Goal: Task Accomplishment & Management: Use online tool/utility

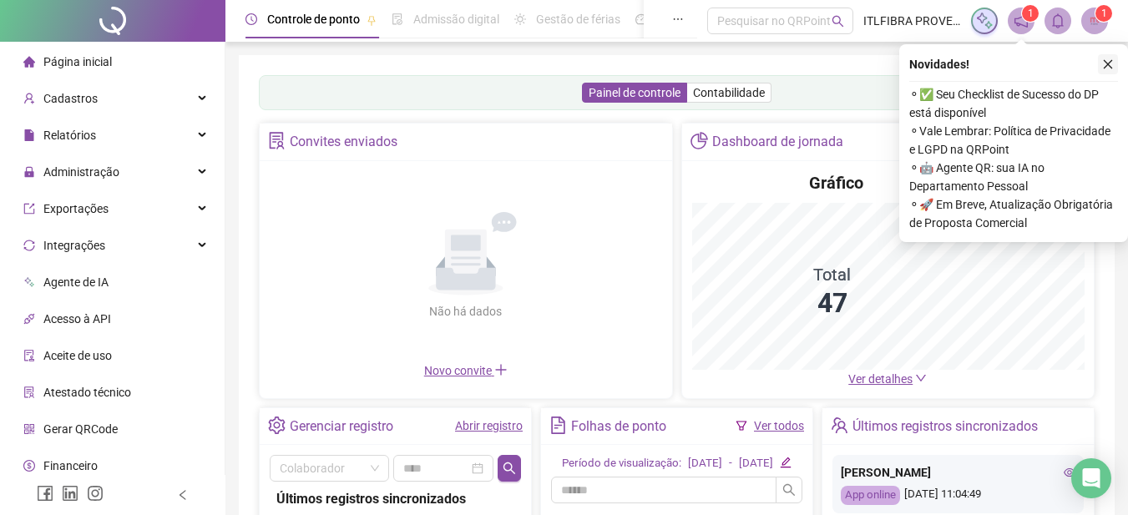
click at [1107, 68] on icon "close" at bounding box center [1108, 64] width 12 height 12
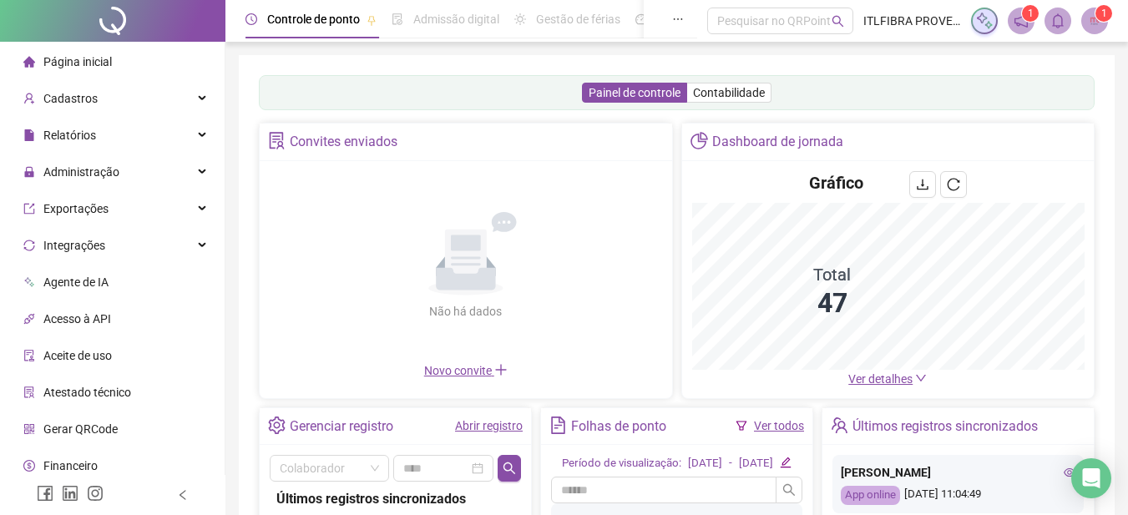
click at [871, 377] on span "Ver detalhes" at bounding box center [880, 378] width 64 height 13
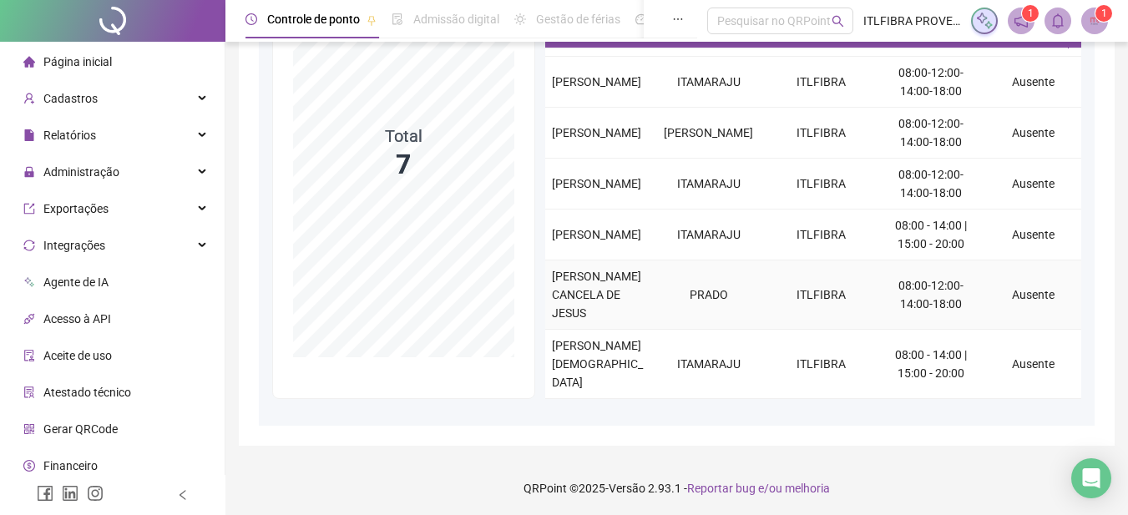
scroll to position [235, 0]
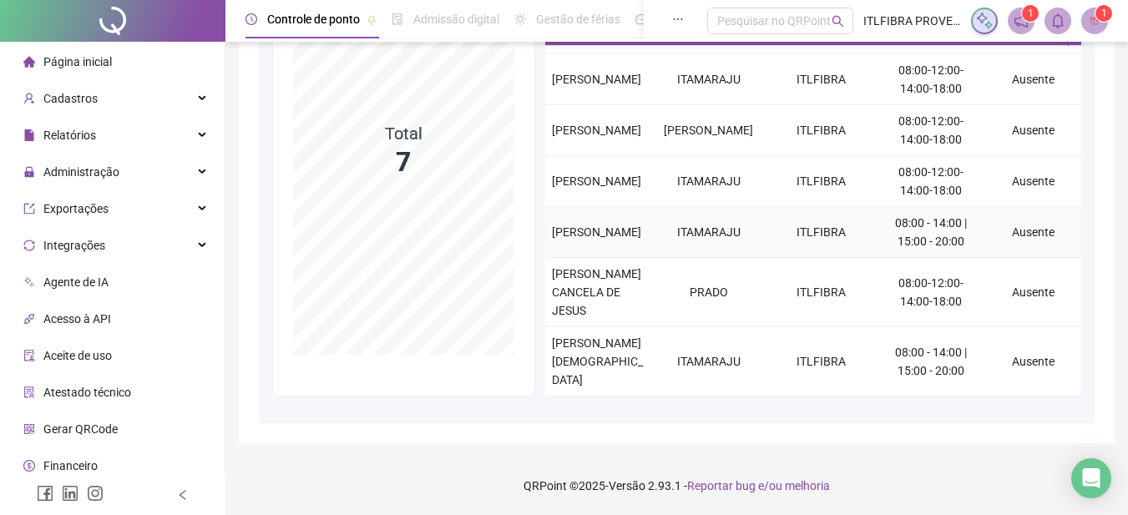
click at [687, 258] on td "ITAMARAJU" at bounding box center [708, 232] width 113 height 51
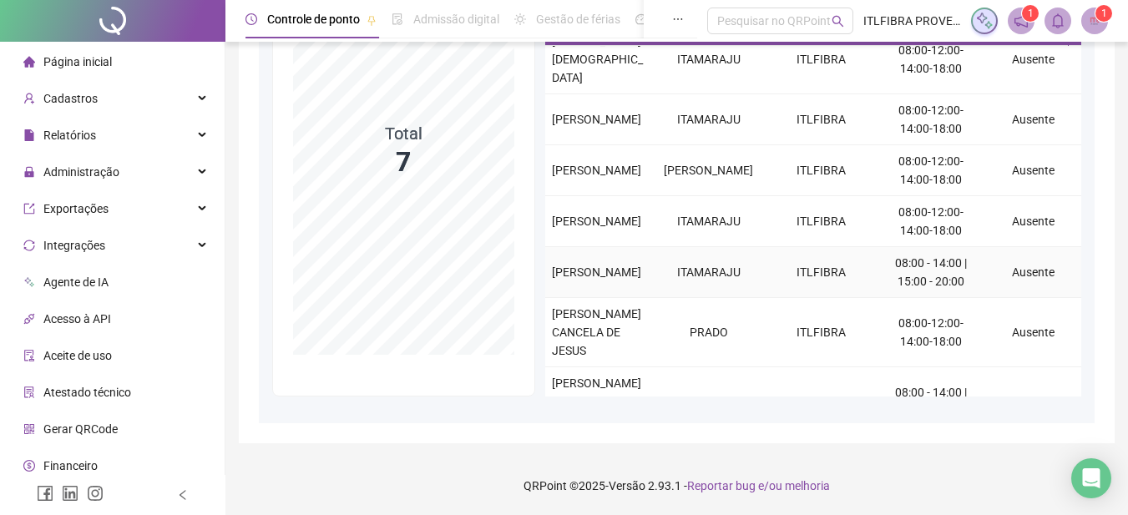
scroll to position [0, 0]
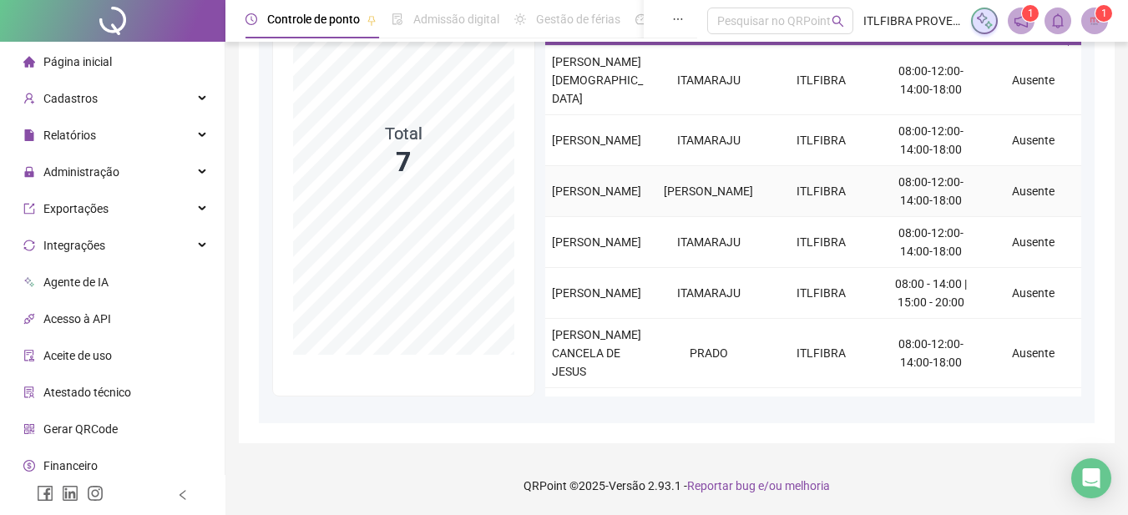
click at [604, 198] on div "[PERSON_NAME]" at bounding box center [598, 191] width 93 height 18
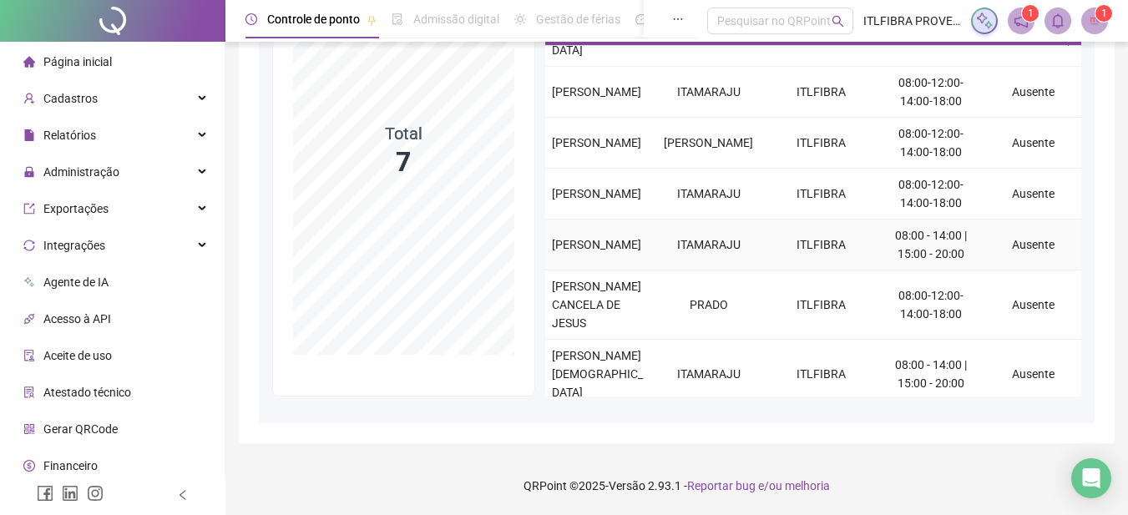
scroll to position [61, 0]
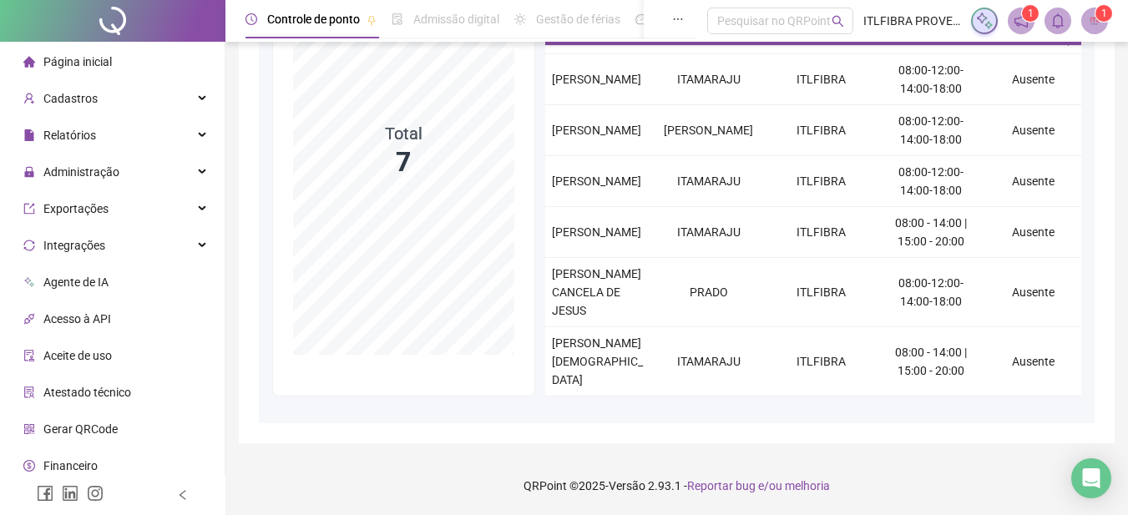
click at [129, 179] on div "Administração" at bounding box center [112, 171] width 218 height 33
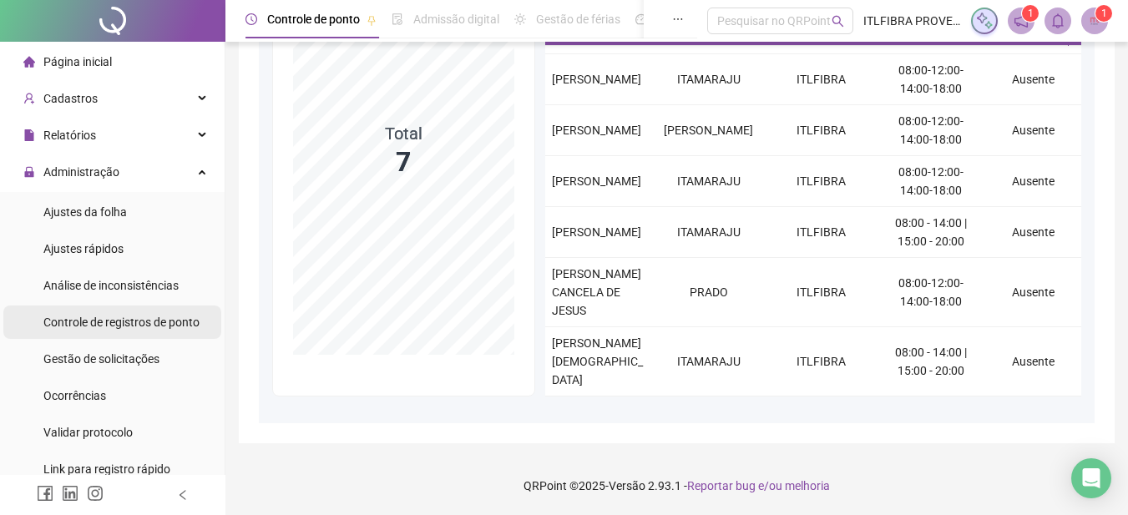
click at [156, 330] on div "Controle de registros de ponto" at bounding box center [121, 321] width 156 height 33
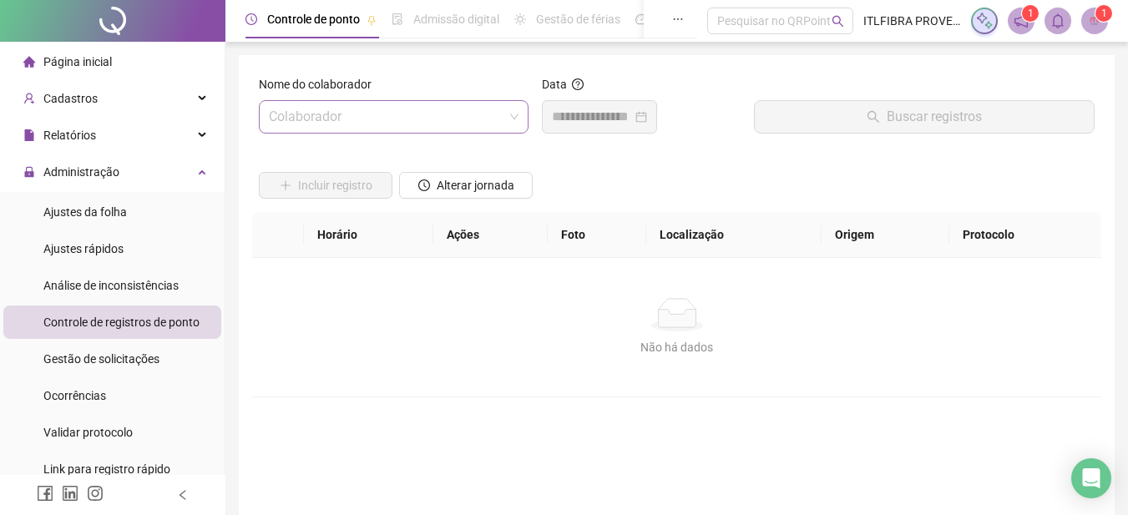
click at [386, 112] on input "search" at bounding box center [386, 117] width 235 height 32
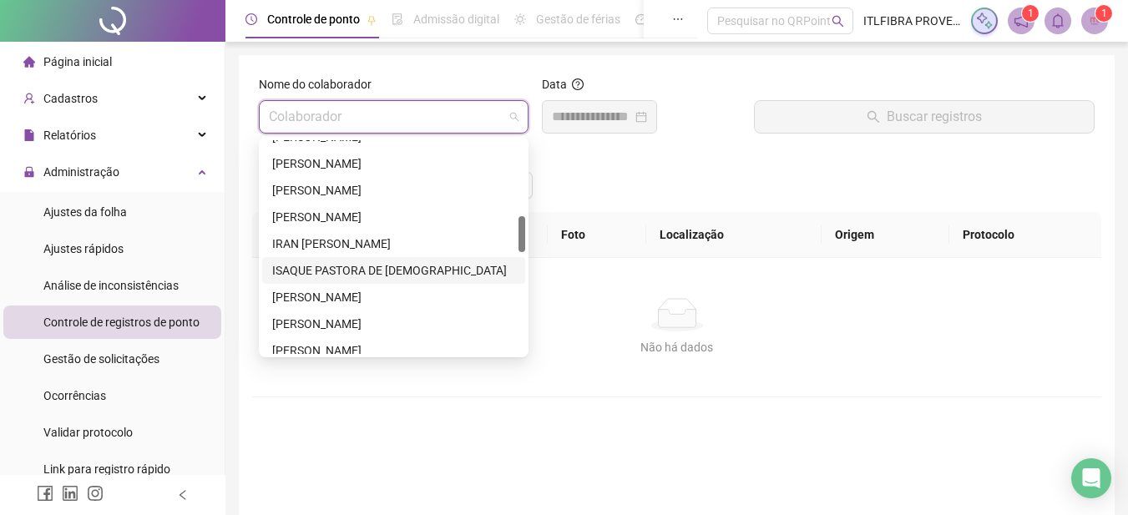
scroll to position [555, 0]
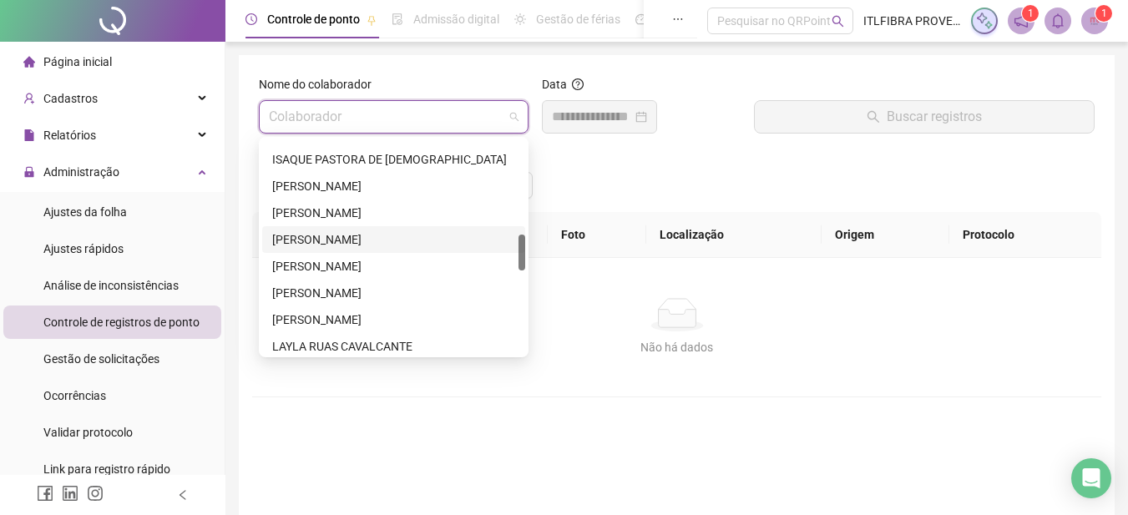
click at [383, 229] on div "[PERSON_NAME]" at bounding box center [393, 239] width 263 height 27
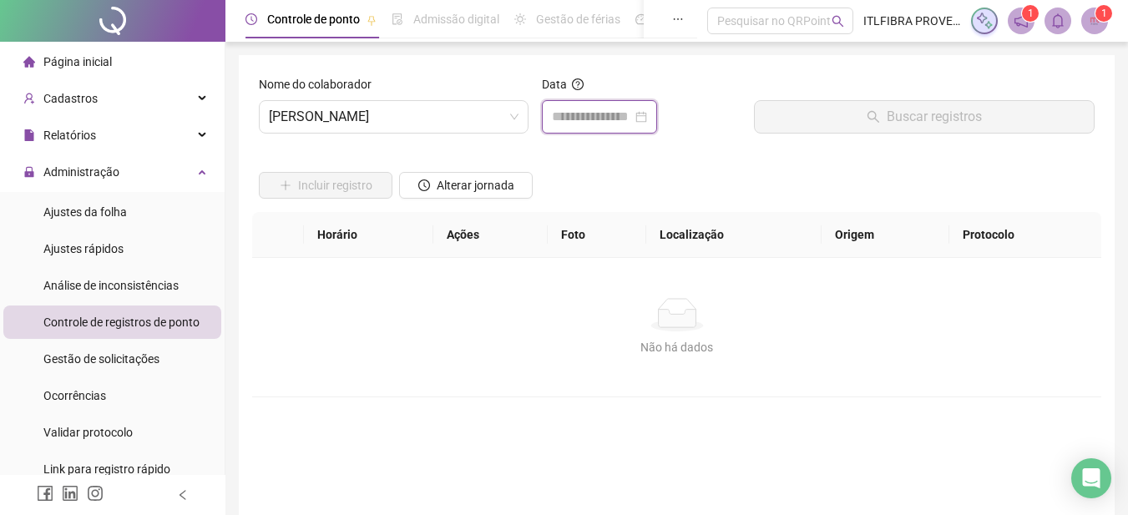
click at [582, 111] on input at bounding box center [592, 117] width 80 height 20
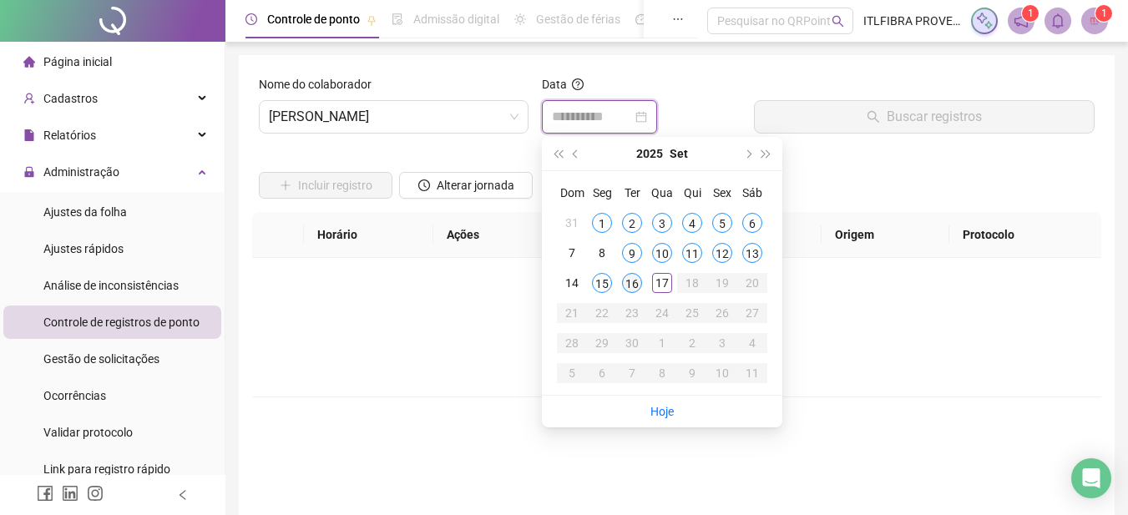
type input "**********"
click at [632, 283] on div "16" at bounding box center [632, 283] width 20 height 20
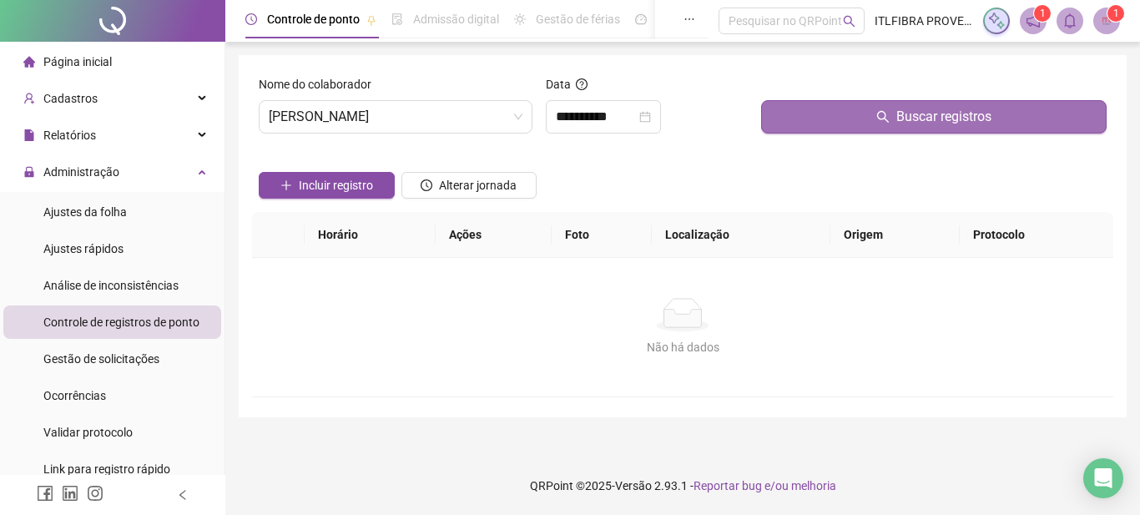
click at [807, 109] on button "Buscar registros" at bounding box center [934, 116] width 346 height 33
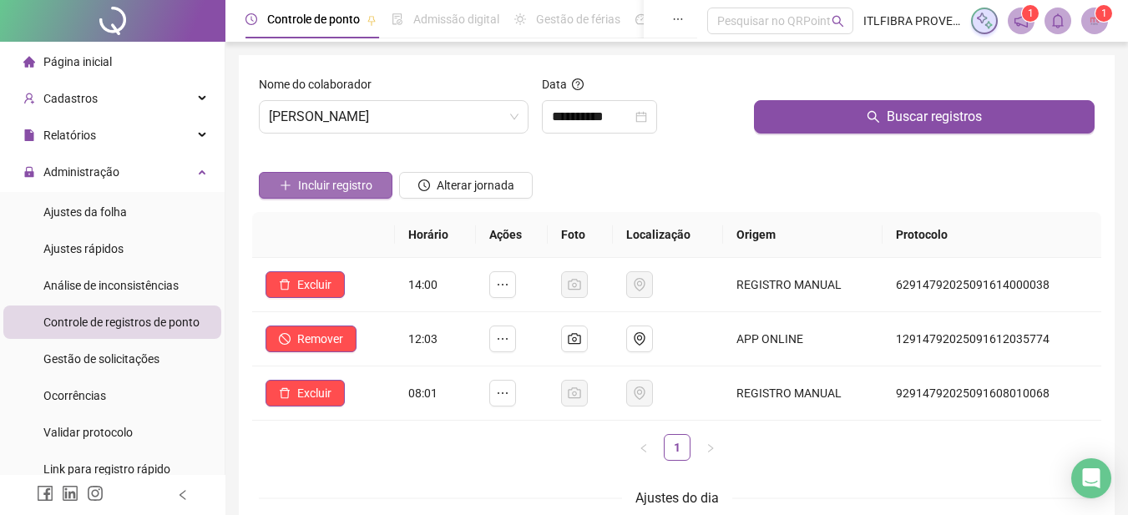
click at [344, 181] on button "Incluir registro" at bounding box center [326, 185] width 134 height 27
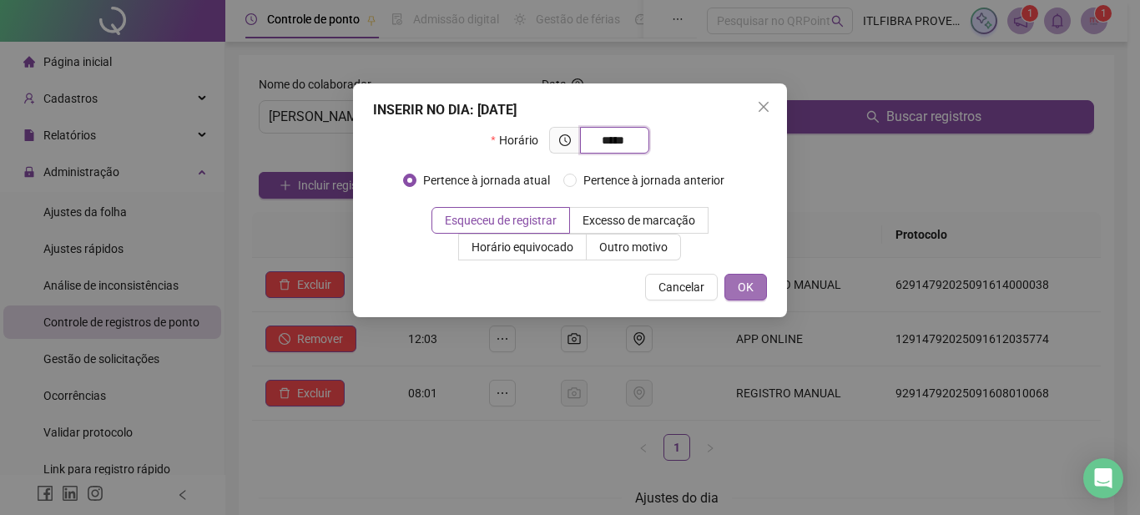
type input "*****"
click at [748, 282] on span "OK" at bounding box center [746, 287] width 16 height 18
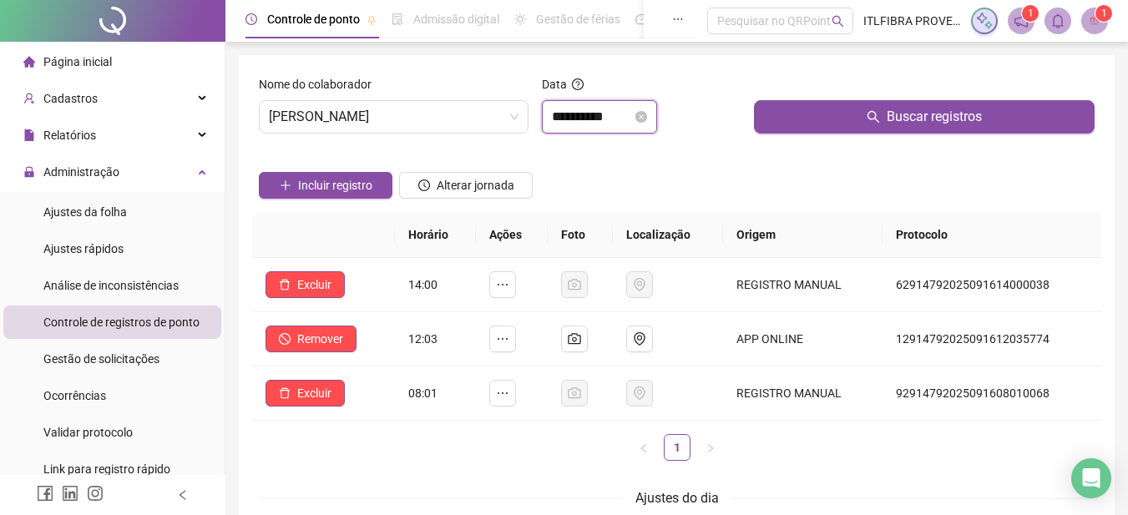
click at [592, 114] on input "**********" at bounding box center [592, 117] width 80 height 20
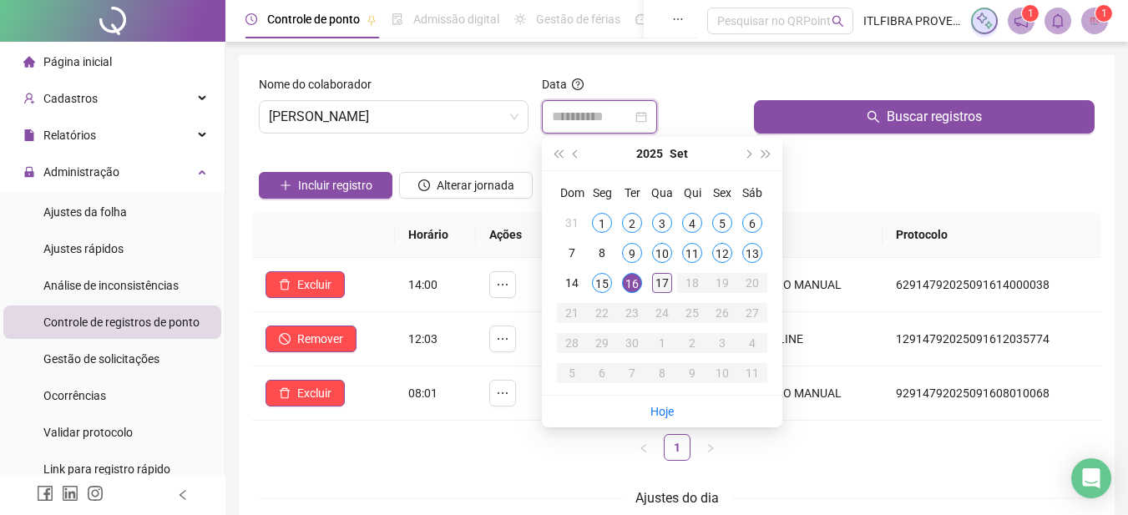
type input "**********"
click at [655, 277] on div "17" at bounding box center [662, 283] width 20 height 20
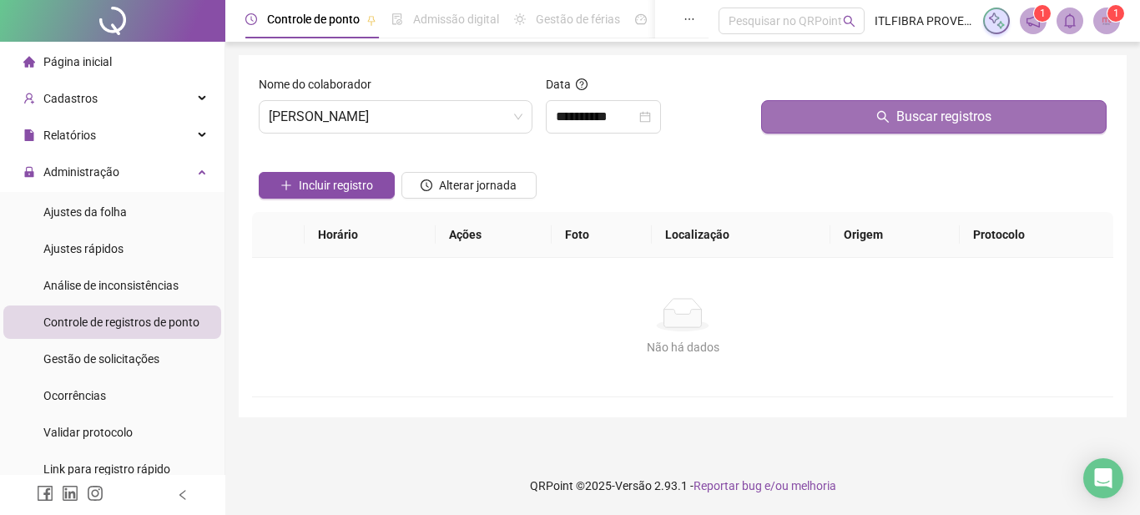
click at [852, 103] on button "Buscar registros" at bounding box center [934, 116] width 346 height 33
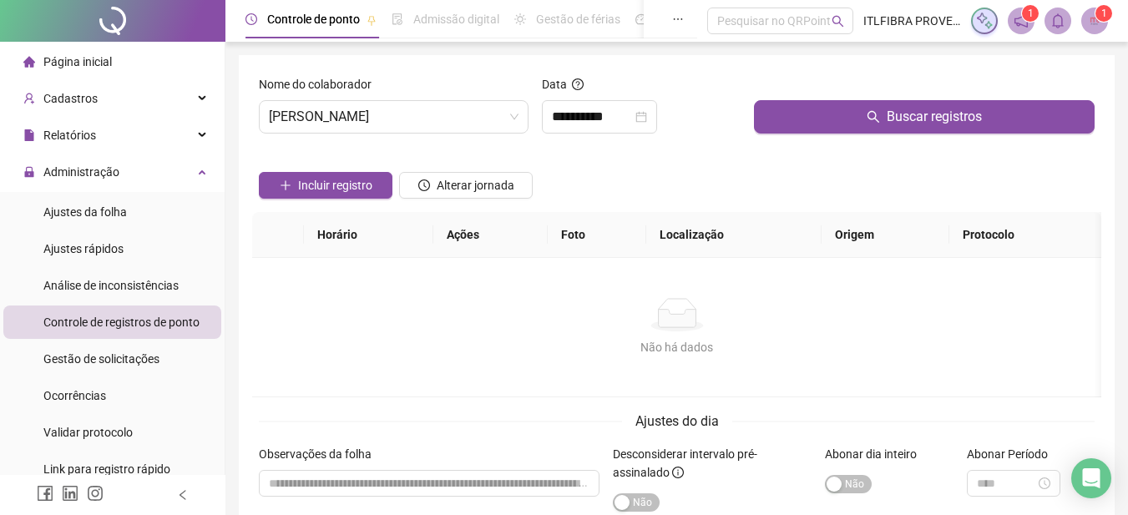
click at [385, 83] on div "Nome do colaborador" at bounding box center [394, 87] width 270 height 25
